Goal: Task Accomplishment & Management: Use online tool/utility

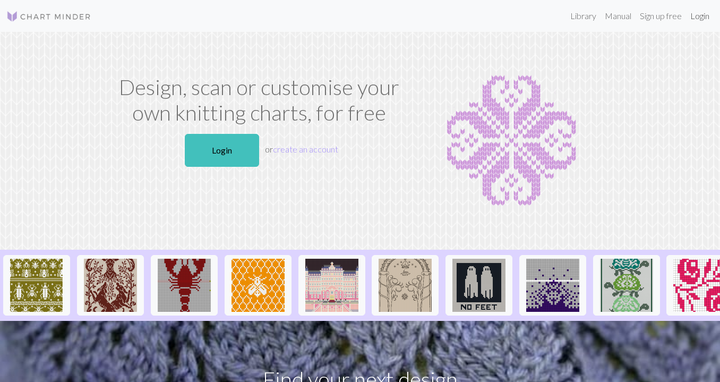
click at [693, 18] on link "Login" at bounding box center [700, 15] width 28 height 21
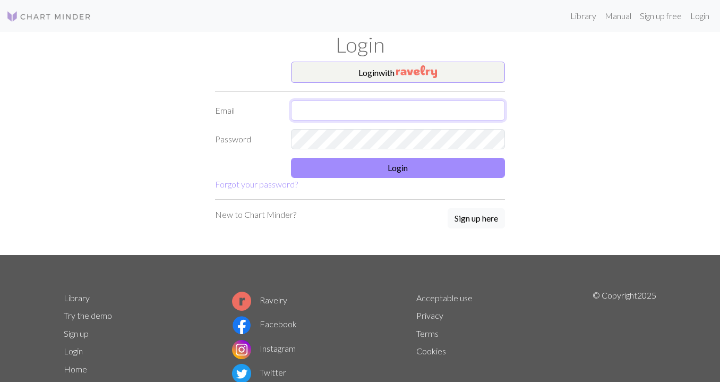
type input "[EMAIL_ADDRESS][DOMAIN_NAME]"
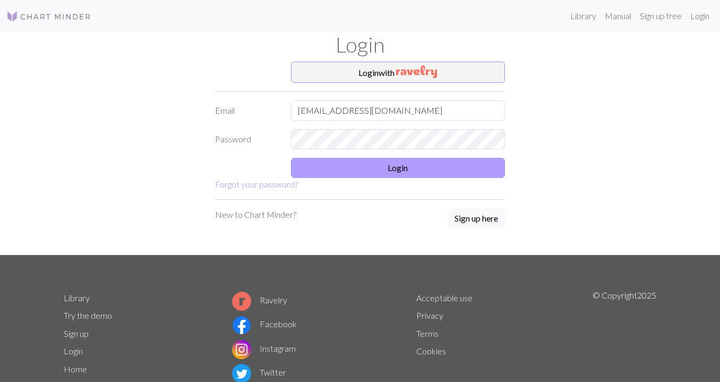
click at [379, 166] on button "Login" at bounding box center [398, 168] width 215 height 20
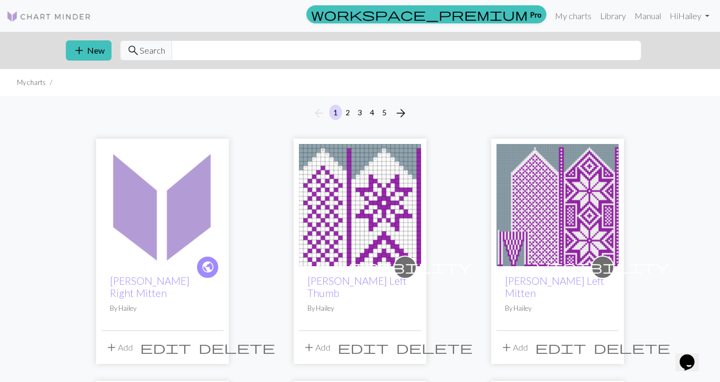
click at [188, 200] on img at bounding box center [162, 205] width 122 height 122
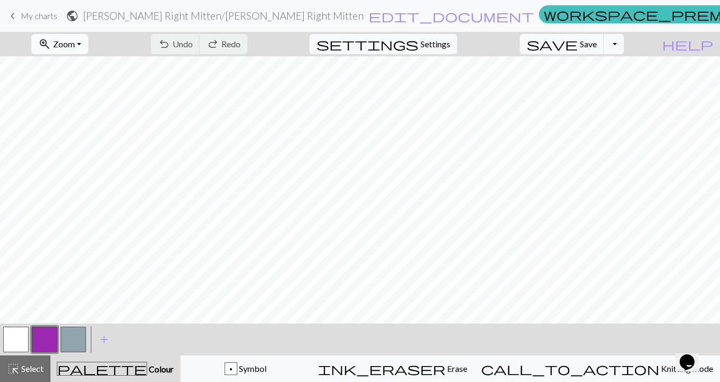
click at [88, 45] on button "zoom_in Zoom Zoom" at bounding box center [59, 44] width 57 height 20
click at [87, 122] on button "50%" at bounding box center [74, 127] width 84 height 17
click at [88, 43] on button "zoom_in Zoom Zoom" at bounding box center [59, 44] width 57 height 20
click at [84, 138] on button "100%" at bounding box center [74, 144] width 84 height 17
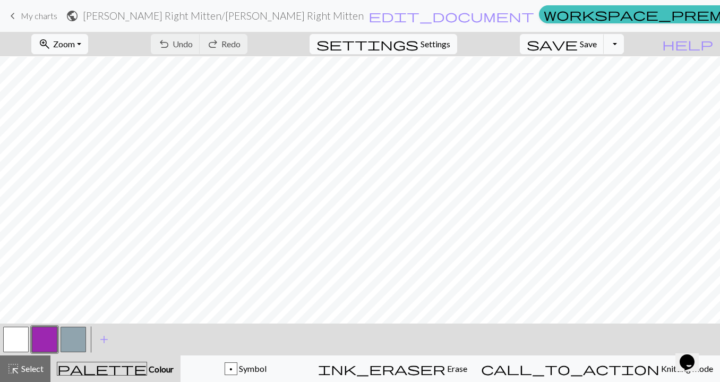
scroll to position [40, 19]
